Goal: Task Accomplishment & Management: Manage account settings

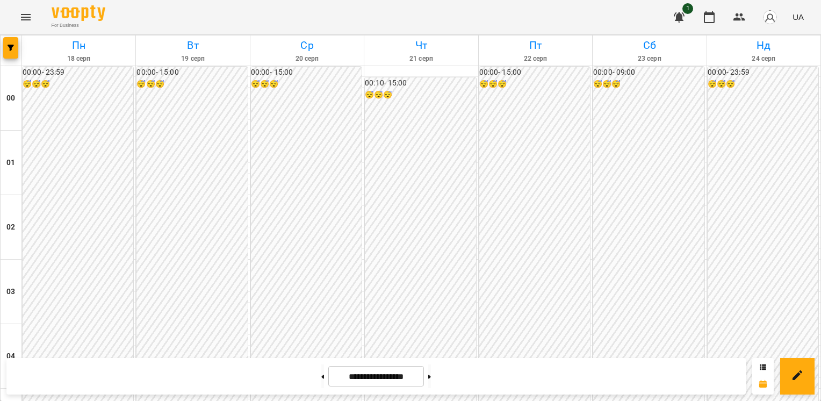
scroll to position [940, 0]
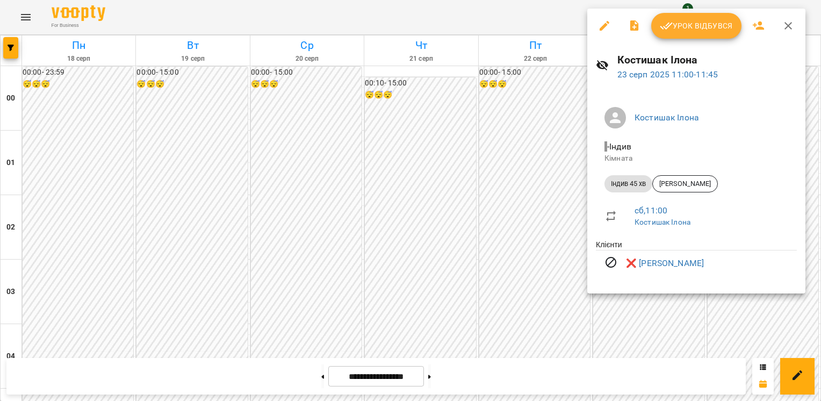
click at [548, 224] on div at bounding box center [410, 200] width 821 height 401
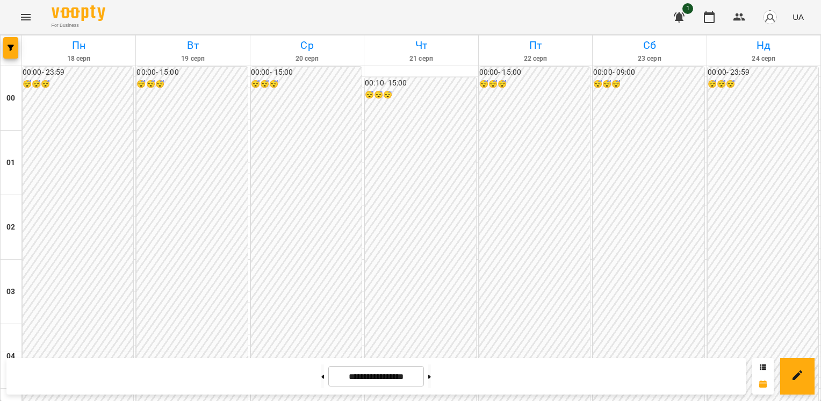
scroll to position [1001, 0]
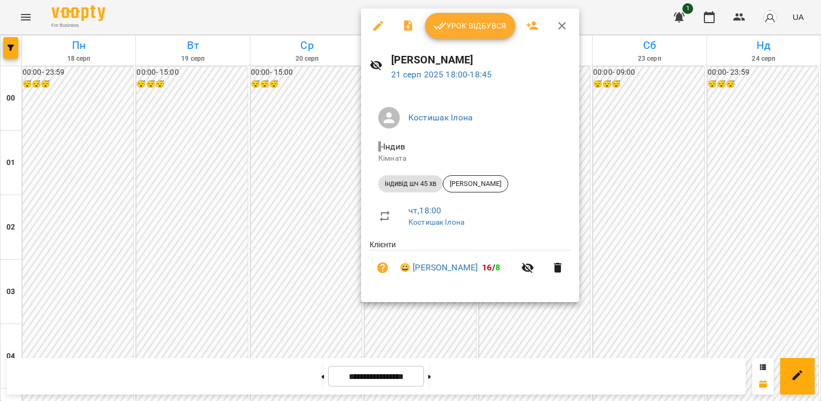
click at [405, 314] on div at bounding box center [410, 200] width 821 height 401
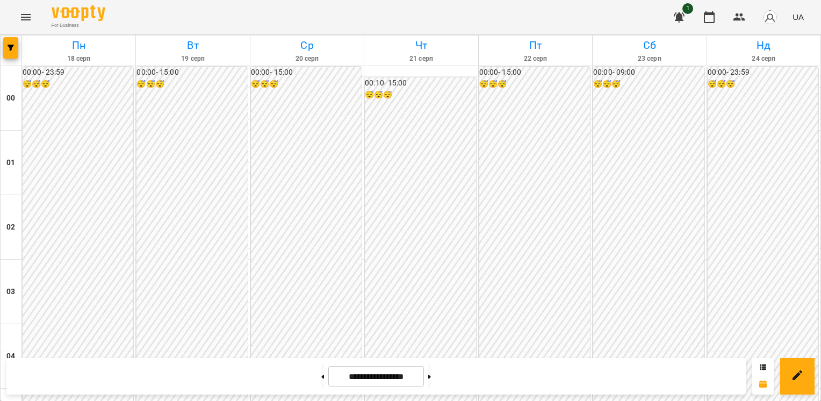
scroll to position [733, 0]
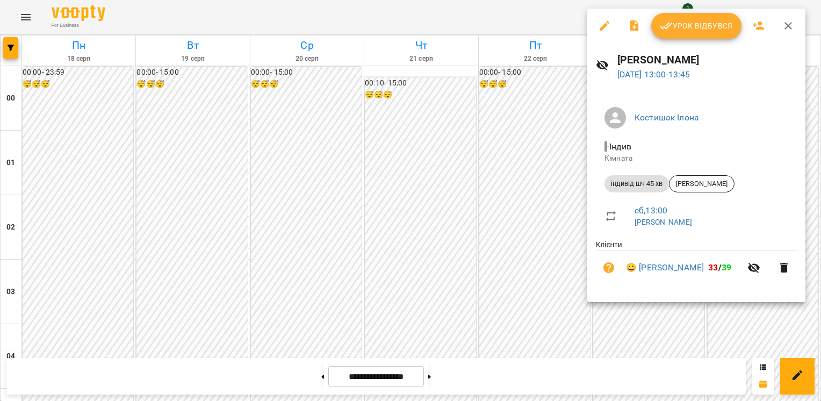
click at [560, 196] on div at bounding box center [410, 200] width 821 height 401
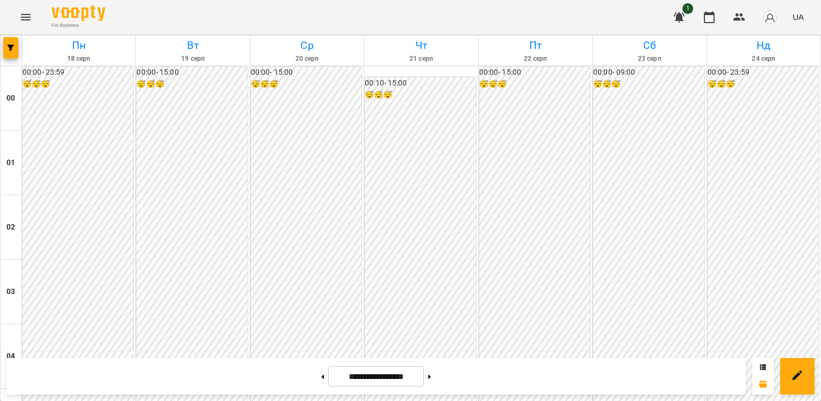
scroll to position [1100, 0]
